Goal: Task Accomplishment & Management: Manage account settings

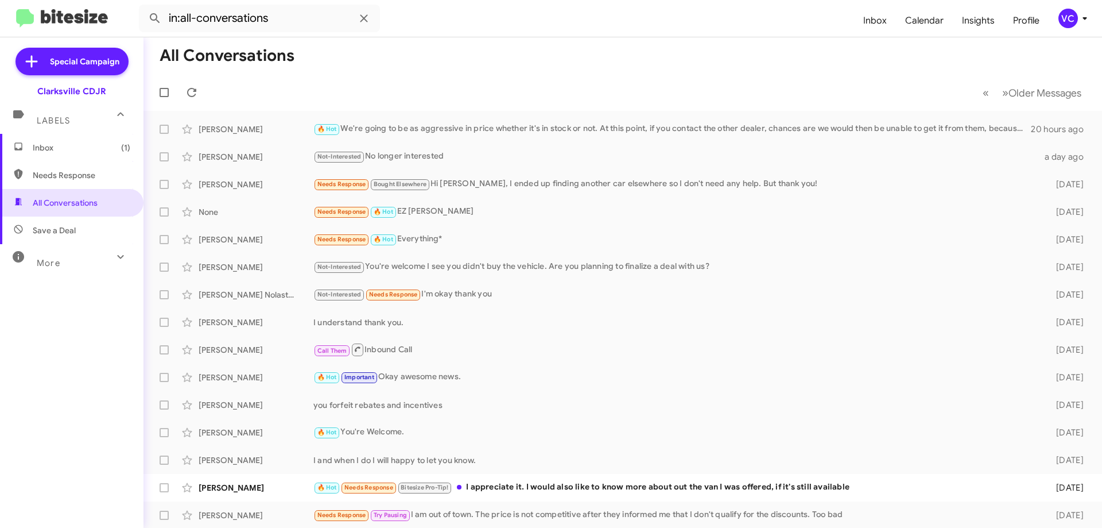
click at [512, 29] on form "in:all-conversations" at bounding box center [496, 19] width 715 height 28
click at [452, 84] on mat-toolbar-row "« Previous » Next Older Messages" at bounding box center [623, 92] width 959 height 37
click at [560, 62] on mat-toolbar-row "All Conversations" at bounding box center [623, 55] width 959 height 37
click at [558, 69] on mat-toolbar-row "All Conversations" at bounding box center [623, 55] width 959 height 37
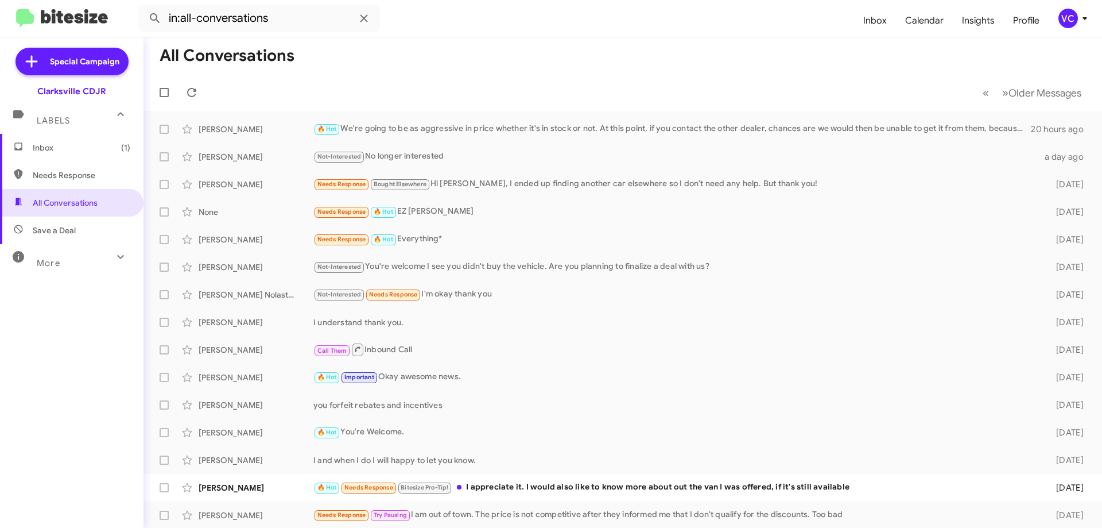
click at [41, 176] on span "Needs Response" at bounding box center [82, 174] width 98 height 11
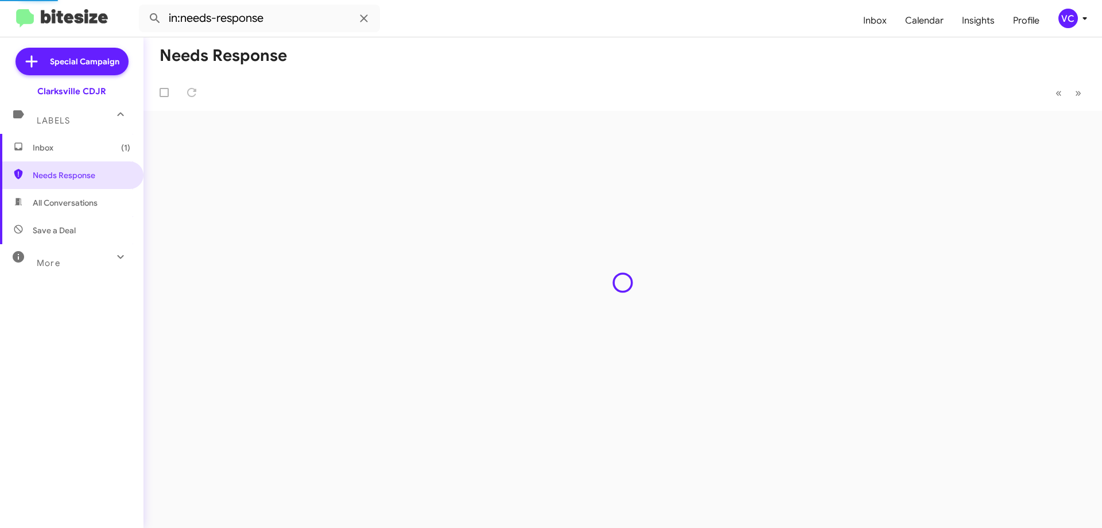
click at [544, 80] on mat-toolbar-row "« Previous » Next" at bounding box center [623, 92] width 959 height 37
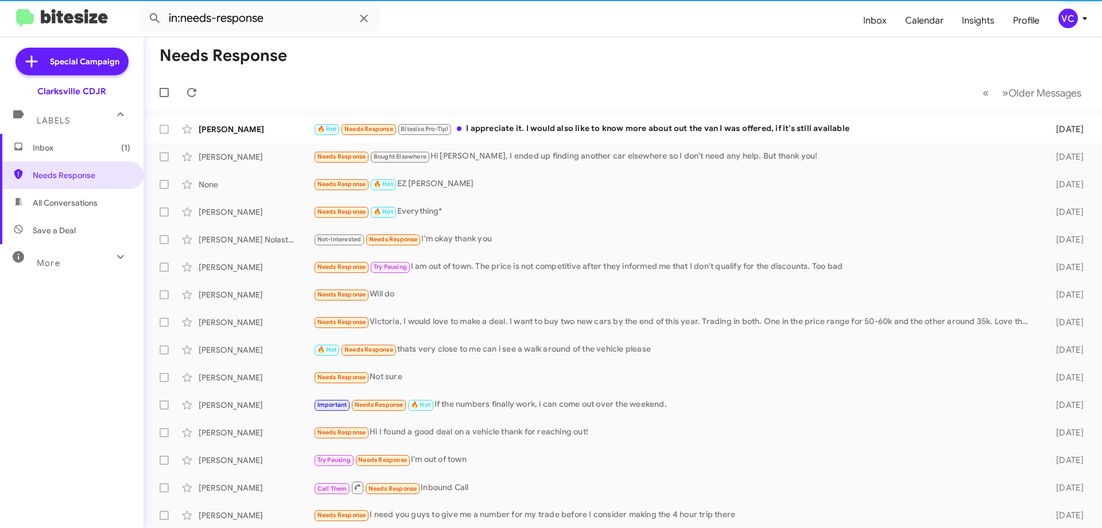
click at [576, 104] on mat-toolbar-row "« Previous » Next Older Messages" at bounding box center [623, 92] width 959 height 37
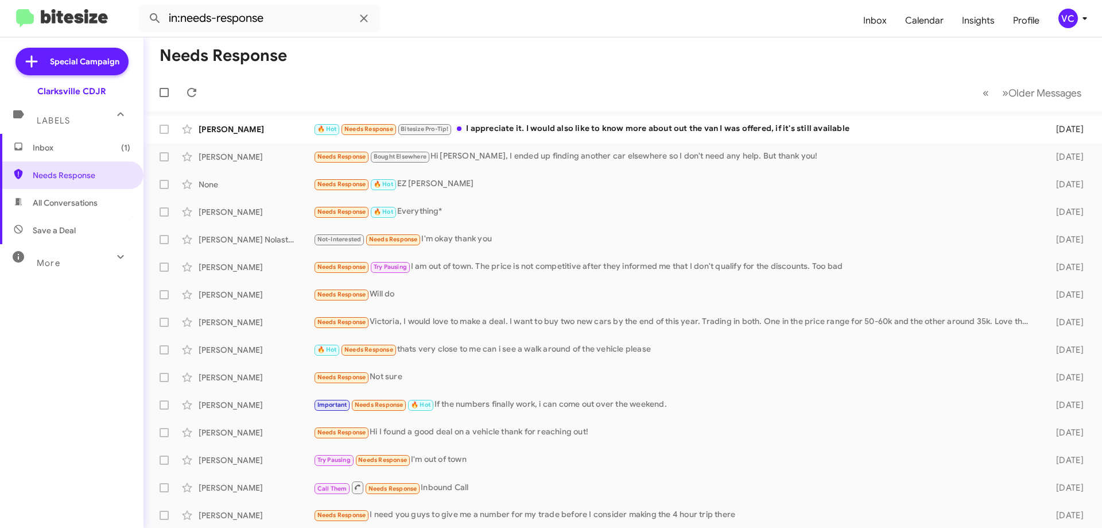
click at [75, 232] on span "Save a Deal" at bounding box center [72, 230] width 144 height 28
type input "in:not-interested"
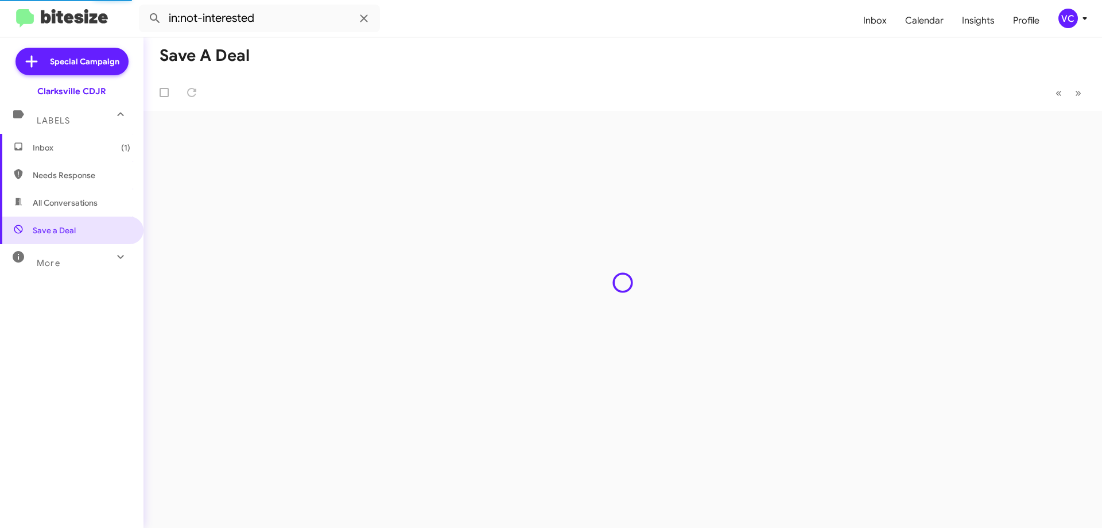
click at [656, 56] on mat-toolbar-row "Save a Deal" at bounding box center [623, 55] width 959 height 37
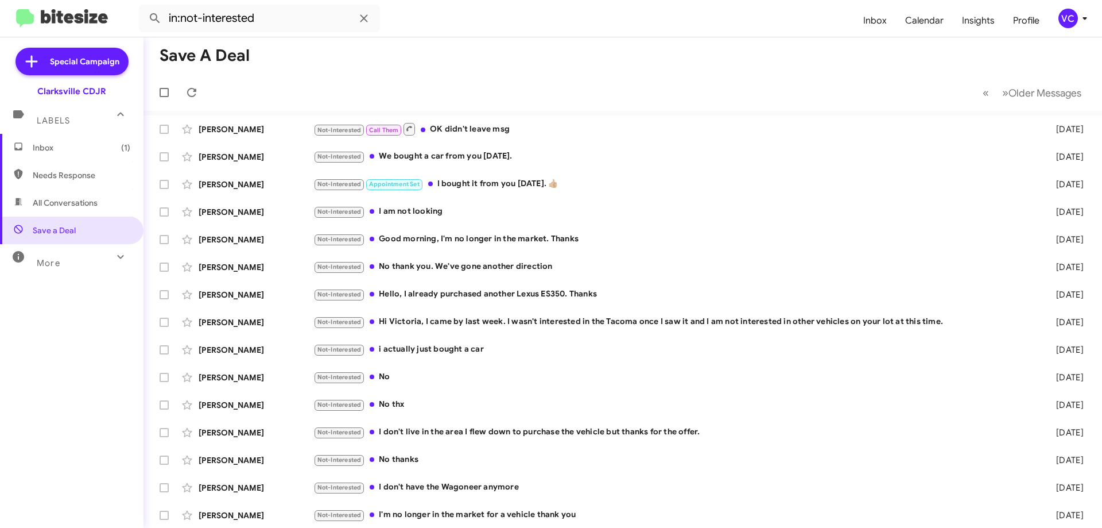
drag, startPoint x: 592, startPoint y: 72, endPoint x: 861, endPoint y: 61, distance: 269.5
click at [594, 71] on mat-toolbar-row "Save a Deal" at bounding box center [623, 55] width 959 height 37
click at [1053, 57] on mat-toolbar-row "Save a Deal" at bounding box center [623, 55] width 959 height 37
click at [1012, 96] on span "Older Messages" at bounding box center [1045, 93] width 73 height 13
click at [687, 70] on mat-toolbar-row "Save a Deal" at bounding box center [623, 55] width 959 height 37
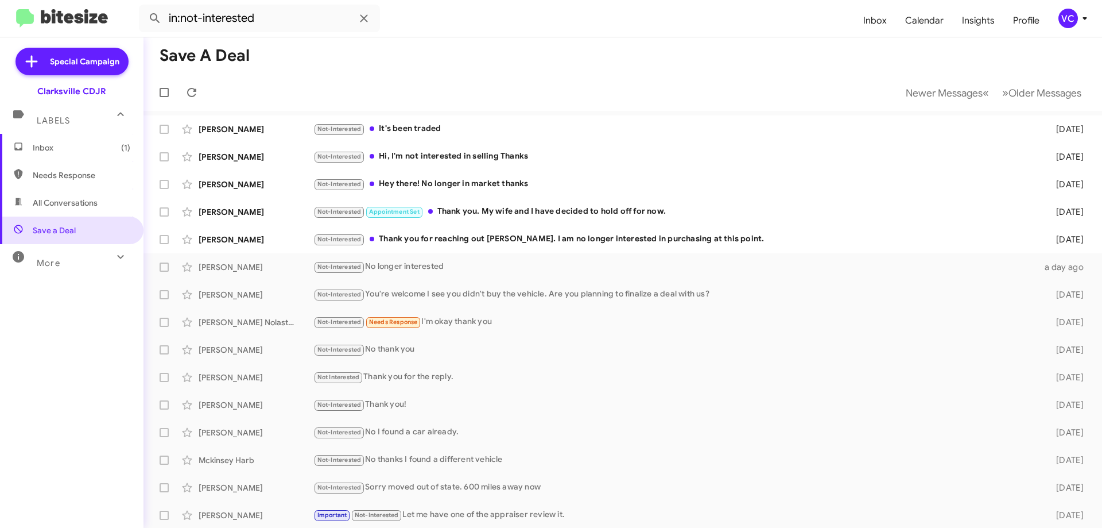
click at [575, 61] on mat-toolbar-row "Save a Deal" at bounding box center [623, 55] width 959 height 37
